Goal: Complete application form

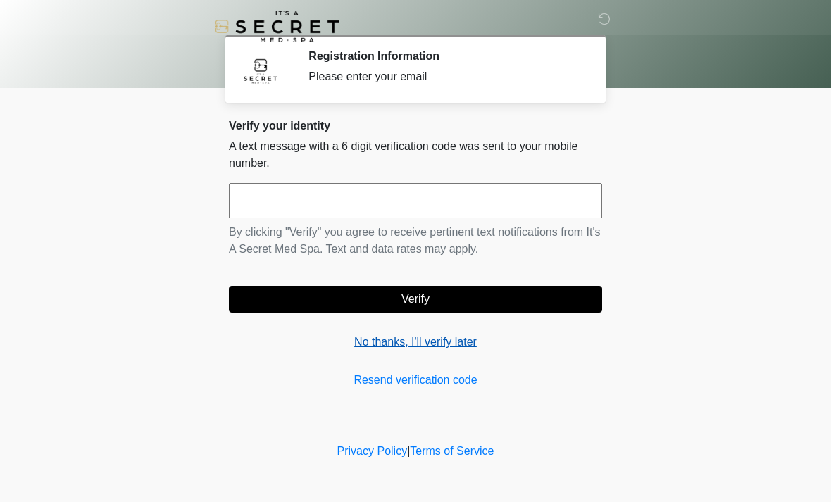
click at [436, 345] on link "No thanks, I'll verify later" at bounding box center [415, 342] width 373 height 17
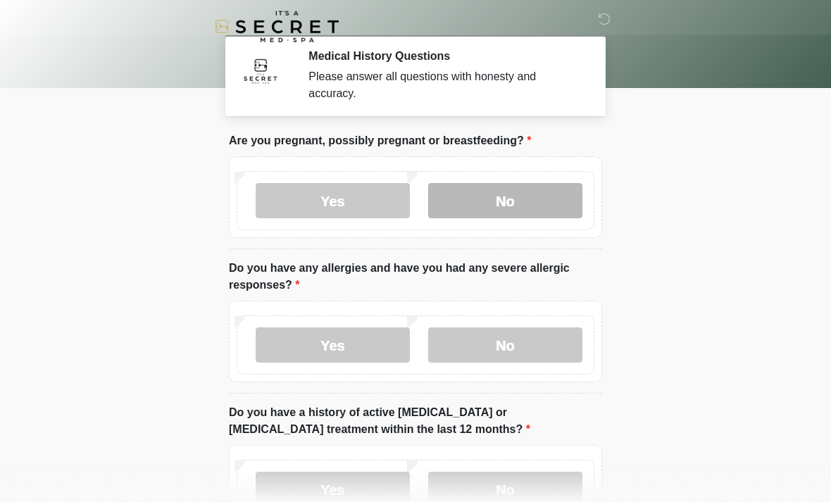
click at [547, 206] on label "No" at bounding box center [505, 200] width 154 height 35
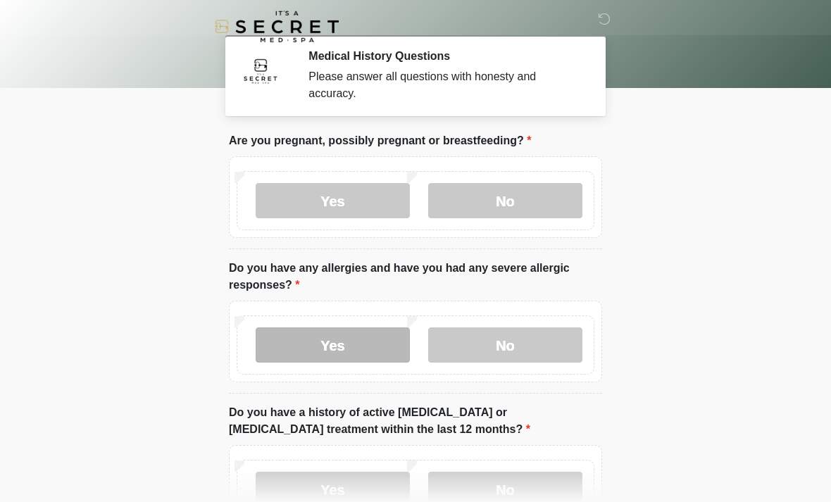
click at [361, 340] on label "Yes" at bounding box center [333, 345] width 154 height 35
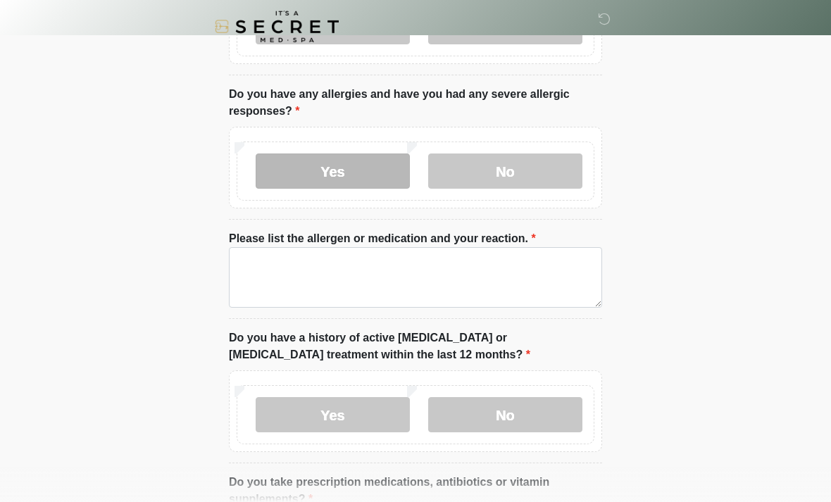
scroll to position [178, 0]
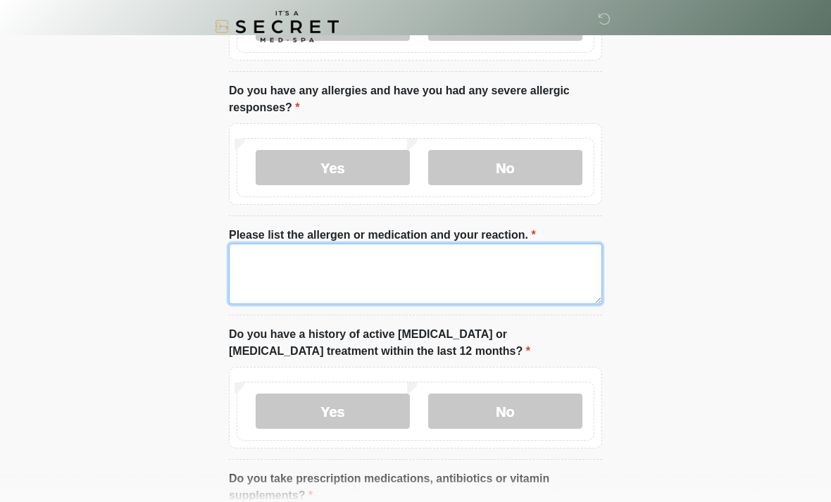
click at [518, 280] on textarea "Please list the allergen or medication and your reaction." at bounding box center [415, 274] width 373 height 61
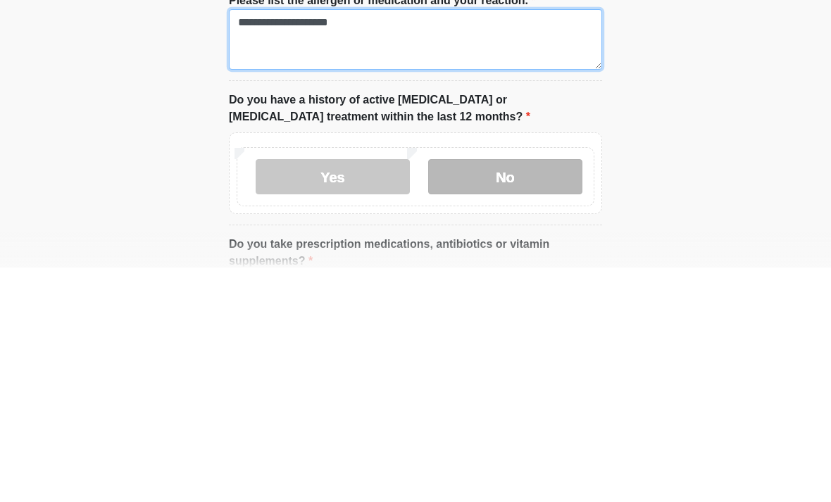
type textarea "**********"
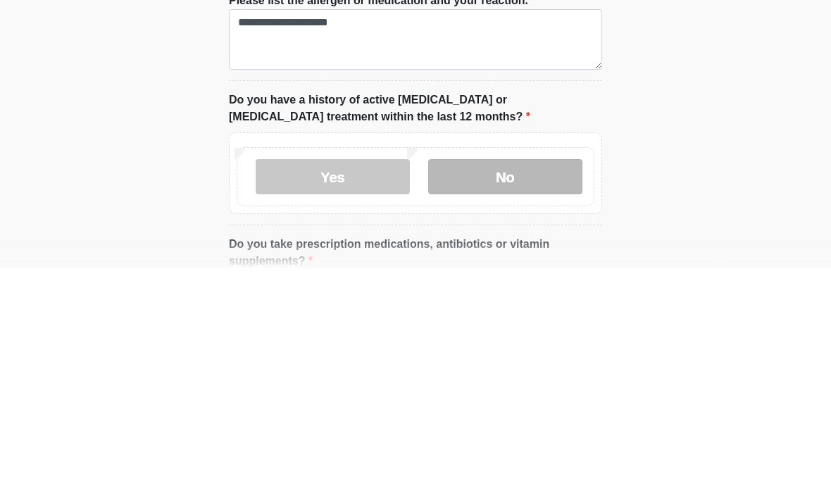
click at [541, 394] on label "No" at bounding box center [505, 411] width 154 height 35
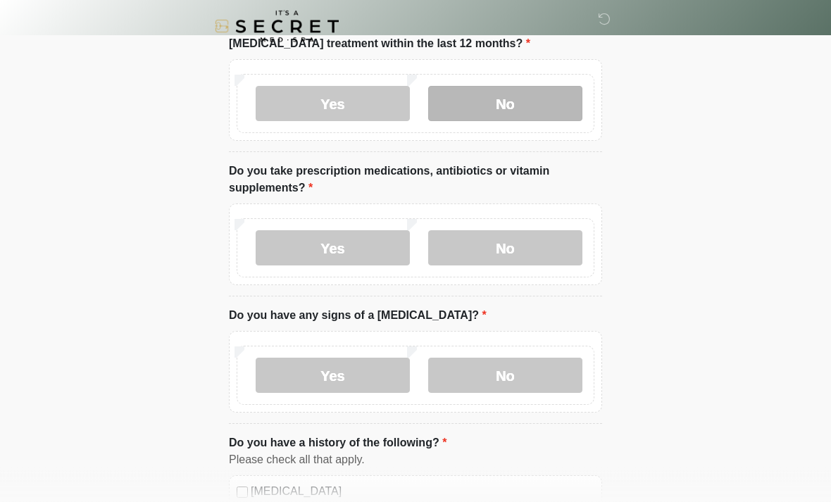
scroll to position [485, 0]
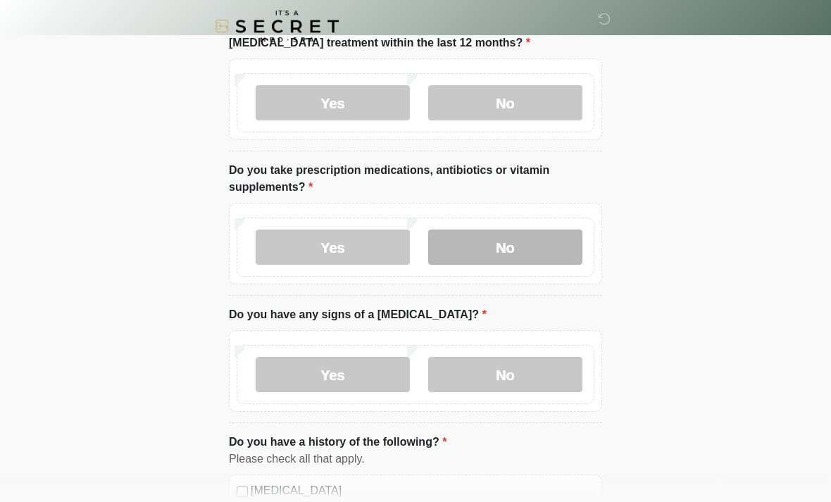
click at [551, 242] on label "No" at bounding box center [505, 247] width 154 height 35
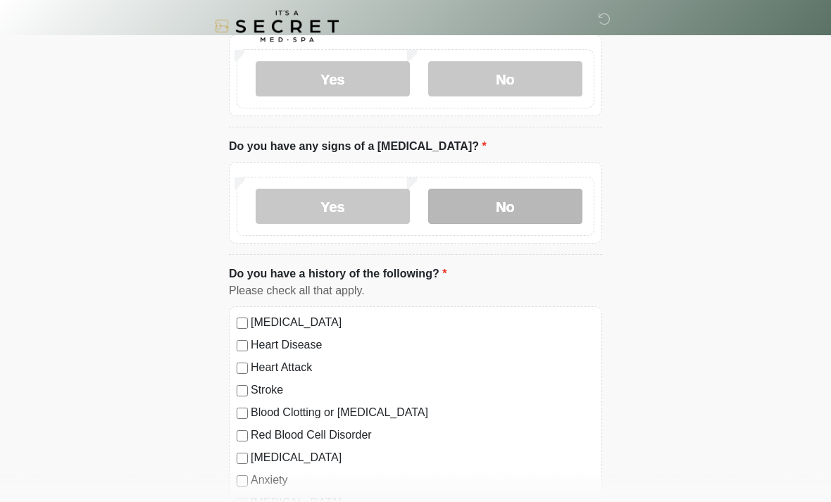
click at [532, 199] on label "No" at bounding box center [505, 207] width 154 height 35
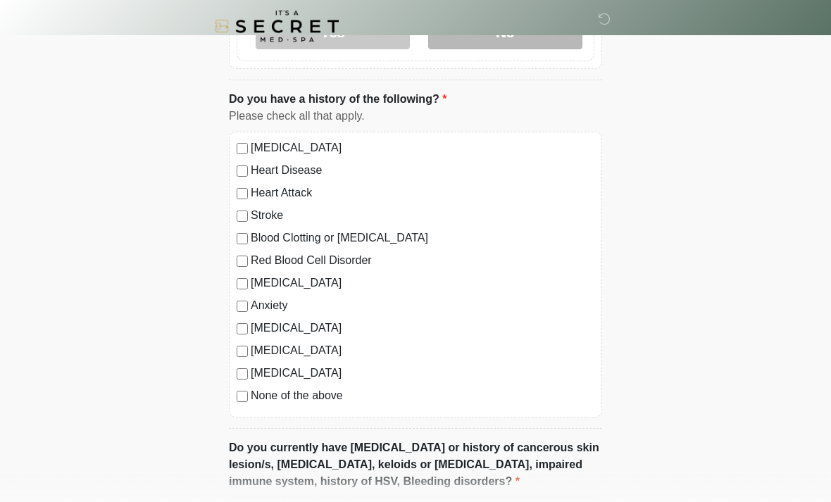
scroll to position [829, 0]
click at [255, 398] on label "None of the above" at bounding box center [423, 396] width 344 height 17
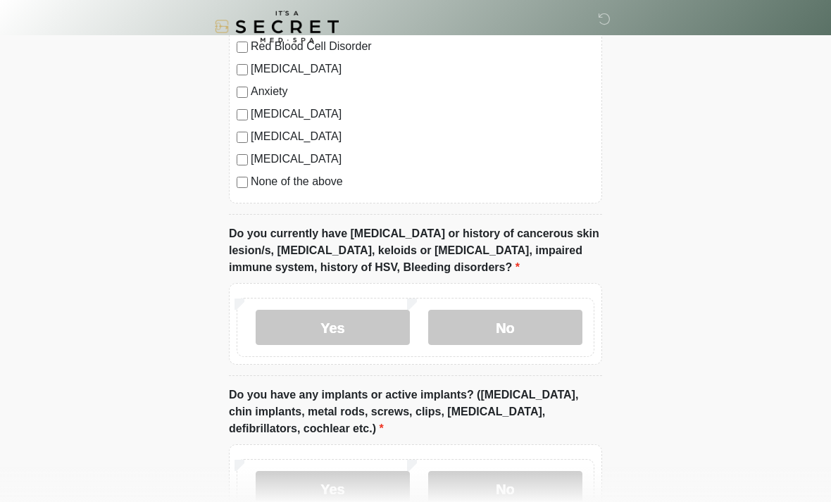
scroll to position [1051, 0]
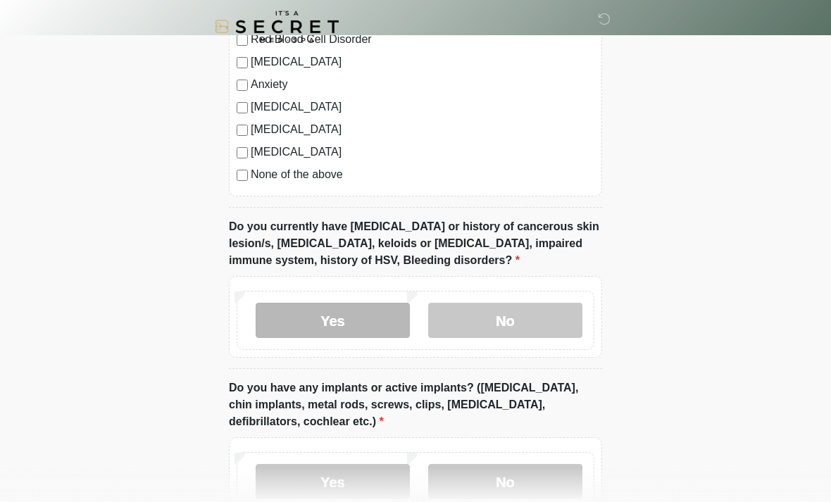
click at [346, 313] on label "Yes" at bounding box center [333, 320] width 154 height 35
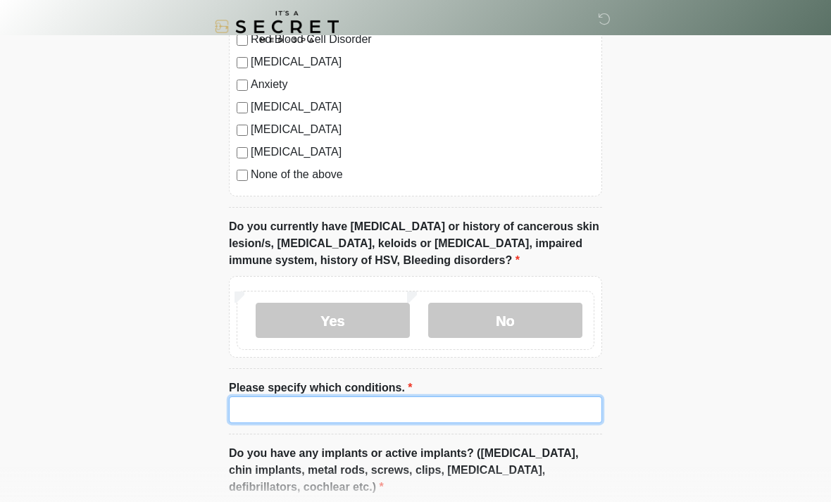
click at [443, 402] on input "Please specify which conditions." at bounding box center [415, 410] width 373 height 27
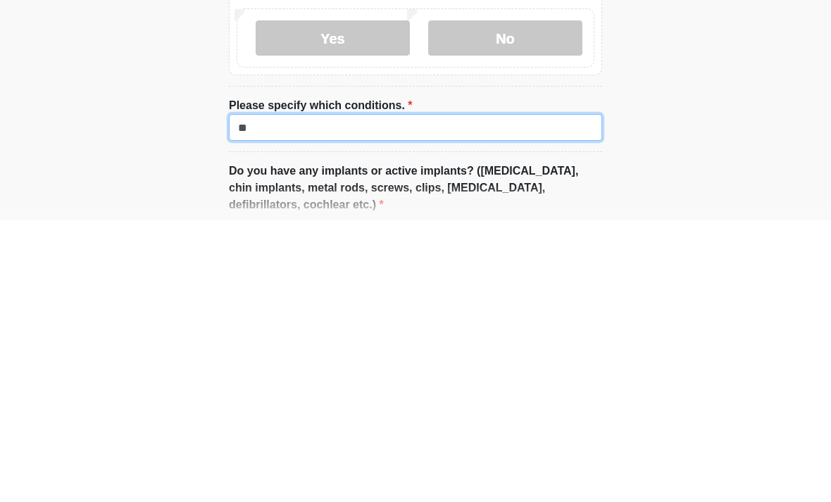
type input "*"
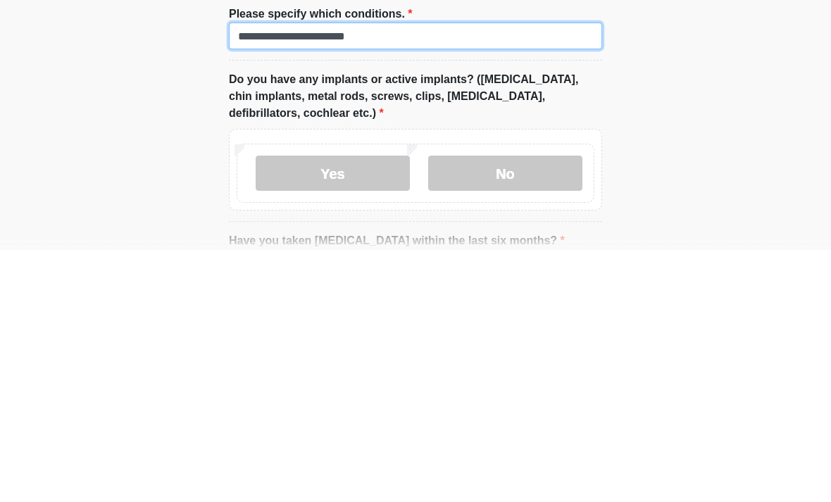
scroll to position [1173, 0]
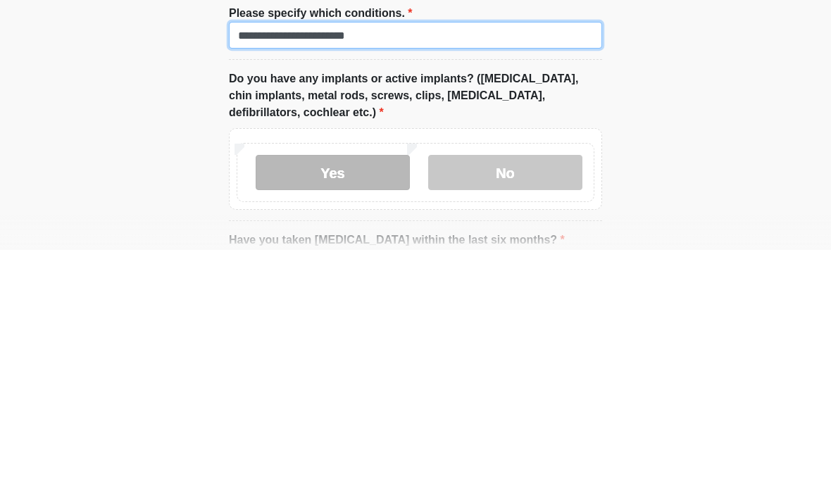
type input "**********"
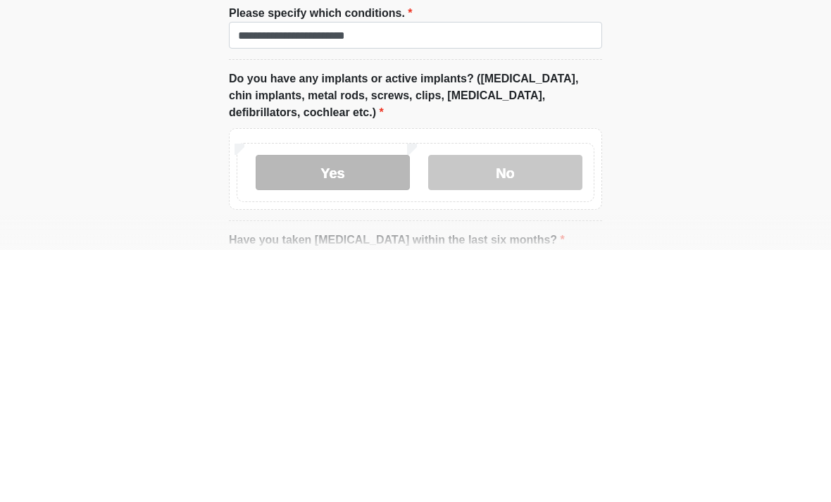
click at [354, 407] on label "Yes" at bounding box center [333, 424] width 154 height 35
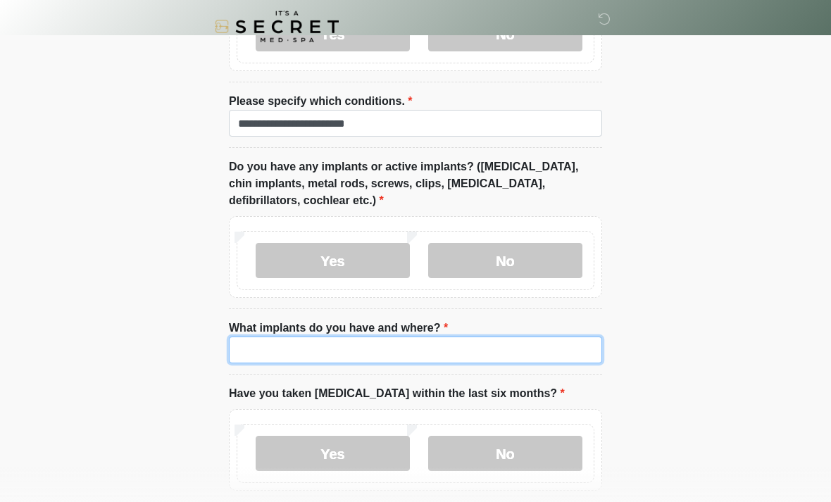
click at [436, 342] on input "What implants do you have and where?" at bounding box center [415, 350] width 373 height 27
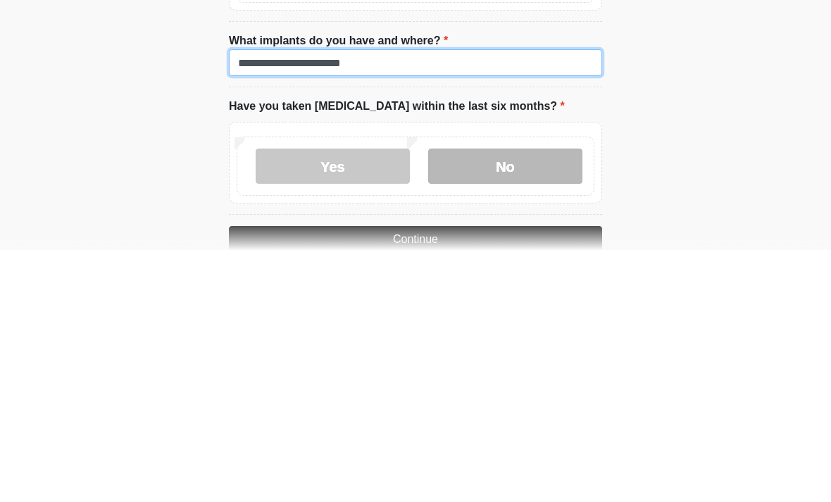
type input "**********"
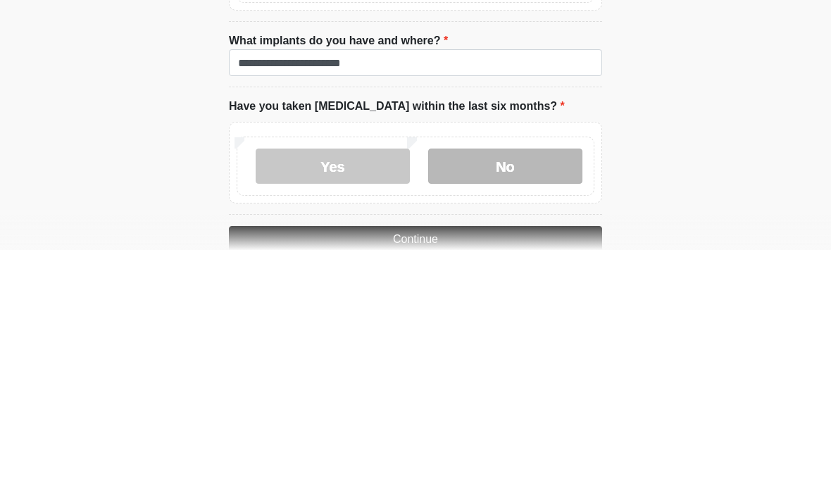
click at [510, 401] on label "No" at bounding box center [505, 418] width 154 height 35
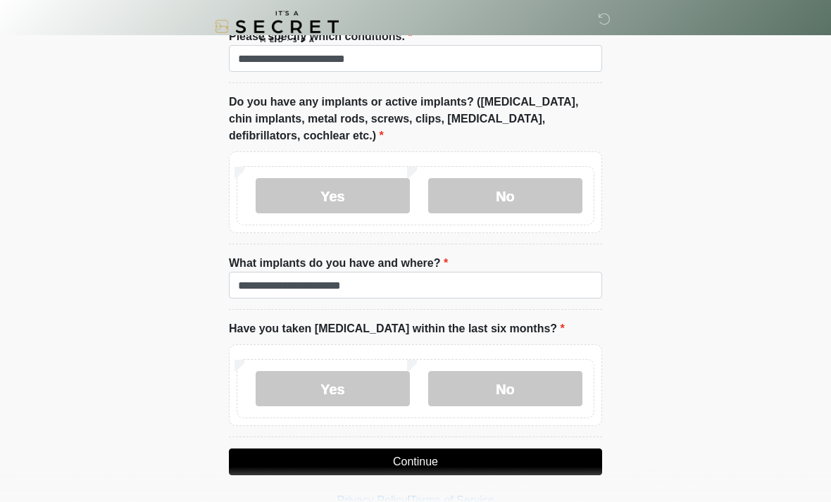
click at [524, 450] on button "Continue" at bounding box center [415, 462] width 373 height 27
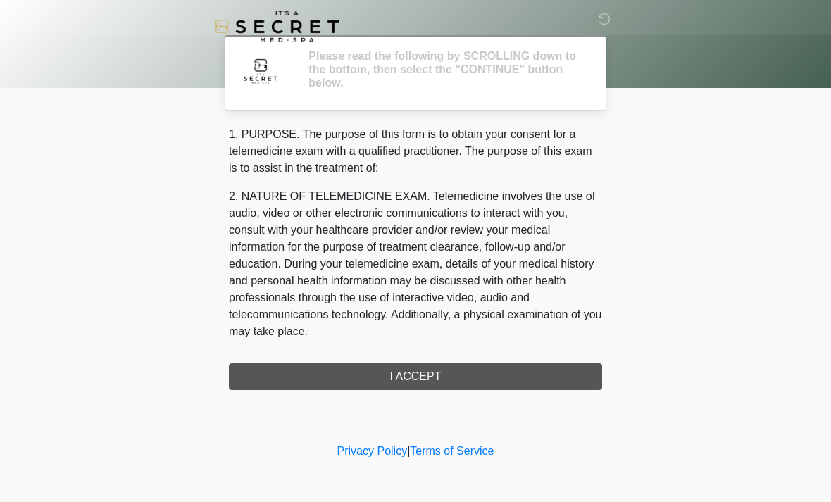
scroll to position [0, 0]
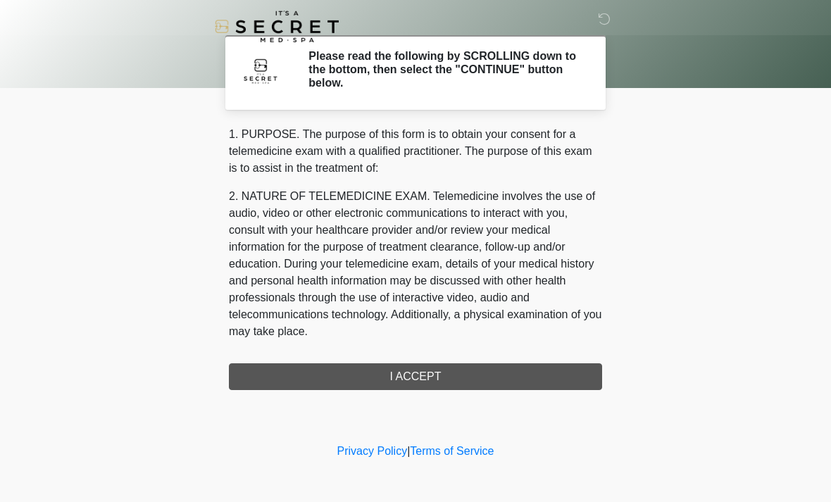
click at [503, 369] on div "1. PURPOSE. The purpose of this form is to obtain your consent for a telemedici…" at bounding box center [415, 258] width 373 height 264
click at [497, 371] on div "1. PURPOSE. The purpose of this form is to obtain your consent for a telemedici…" at bounding box center [415, 258] width 373 height 264
click at [436, 376] on div "1. PURPOSE. The purpose of this form is to obtain your consent for a telemedici…" at bounding box center [415, 258] width 373 height 264
click at [453, 381] on div "1. PURPOSE. The purpose of this form is to obtain your consent for a telemedici…" at bounding box center [415, 258] width 373 height 264
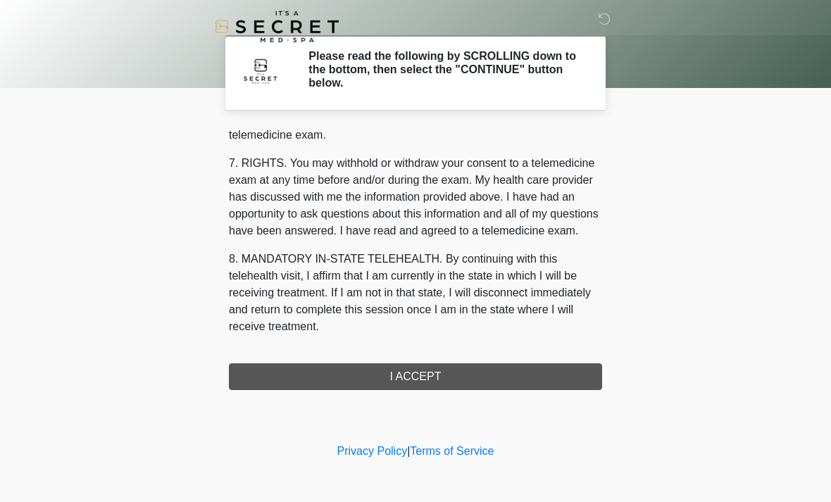
click at [489, 371] on div "1. PURPOSE. The purpose of this form is to obtain your consent for a telemedici…" at bounding box center [415, 258] width 373 height 264
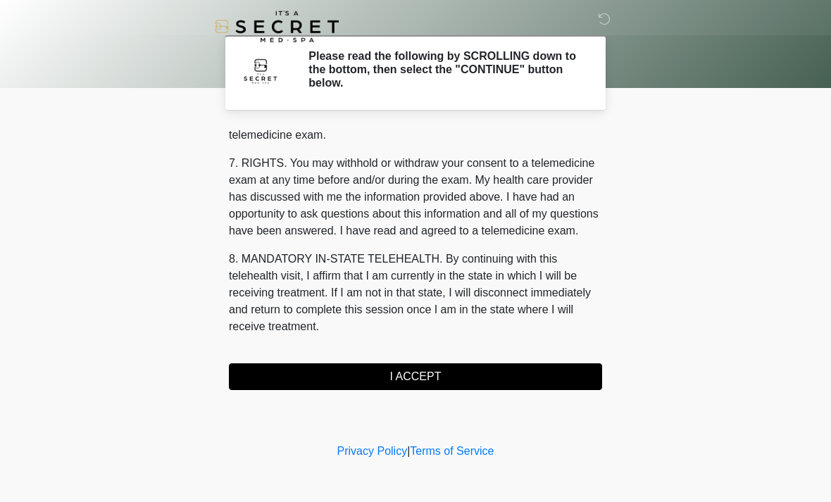
scroll to position [597, 0]
click at [461, 368] on button "I ACCEPT" at bounding box center [415, 377] width 373 height 27
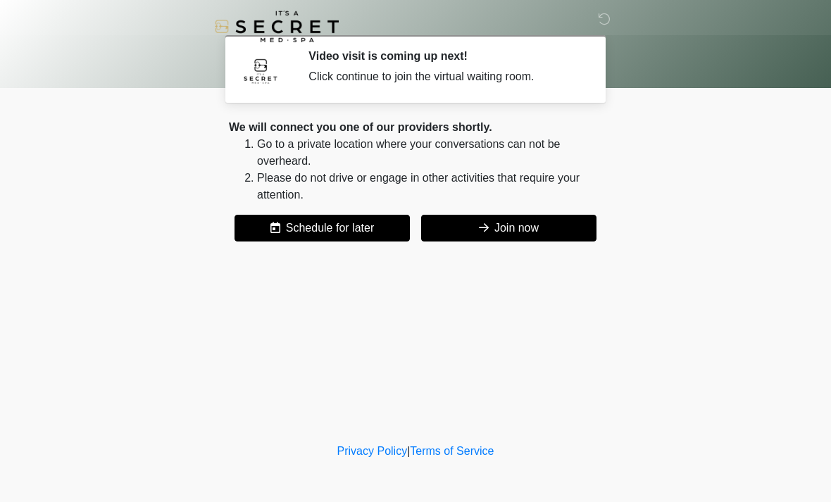
click at [546, 223] on button "Join now" at bounding box center [508, 228] width 175 height 27
